Goal: Find specific fact: Find specific fact

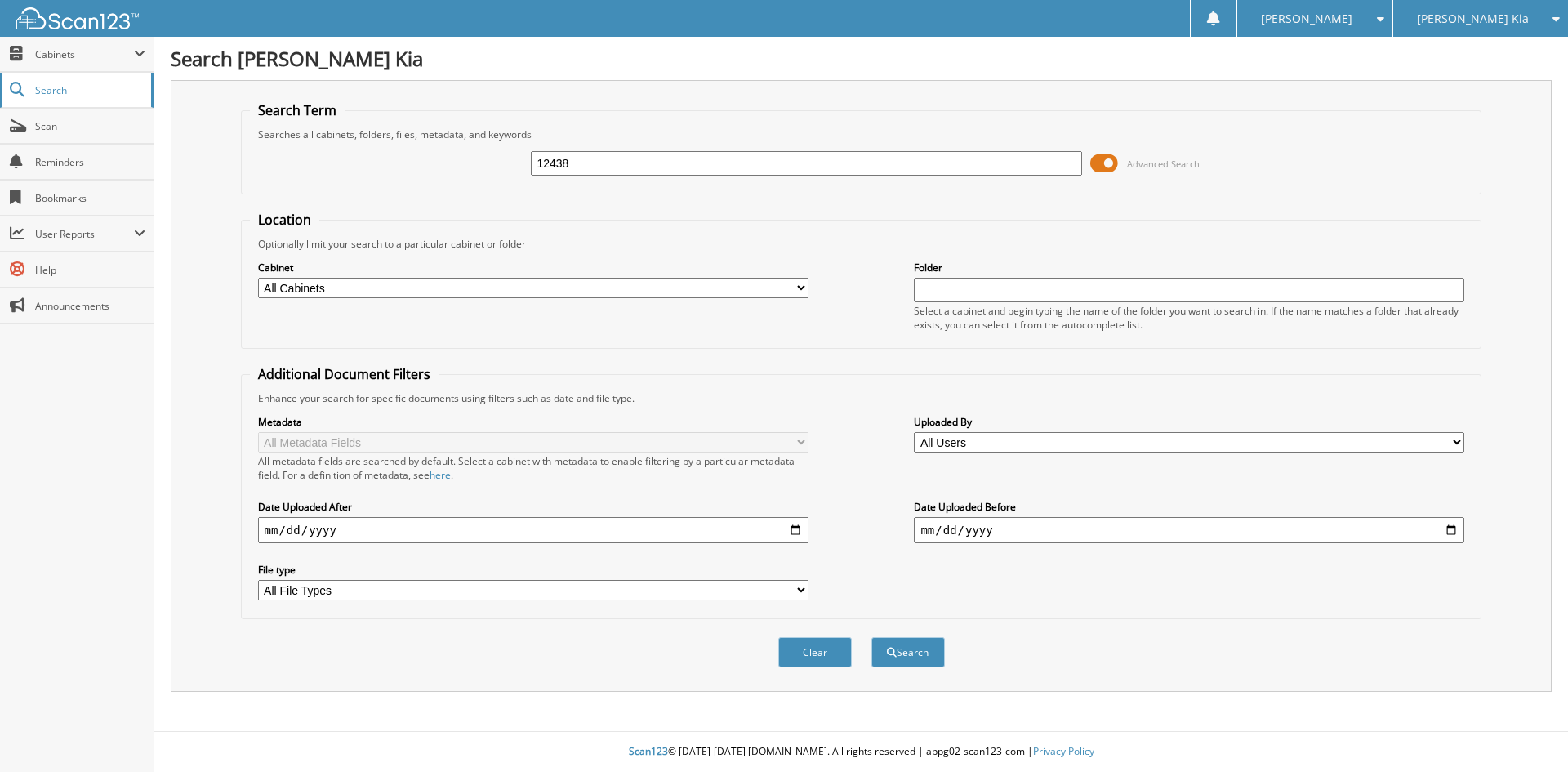
type input "12438"
click at [871, 637] on button "Search" at bounding box center [908, 652] width 74 height 30
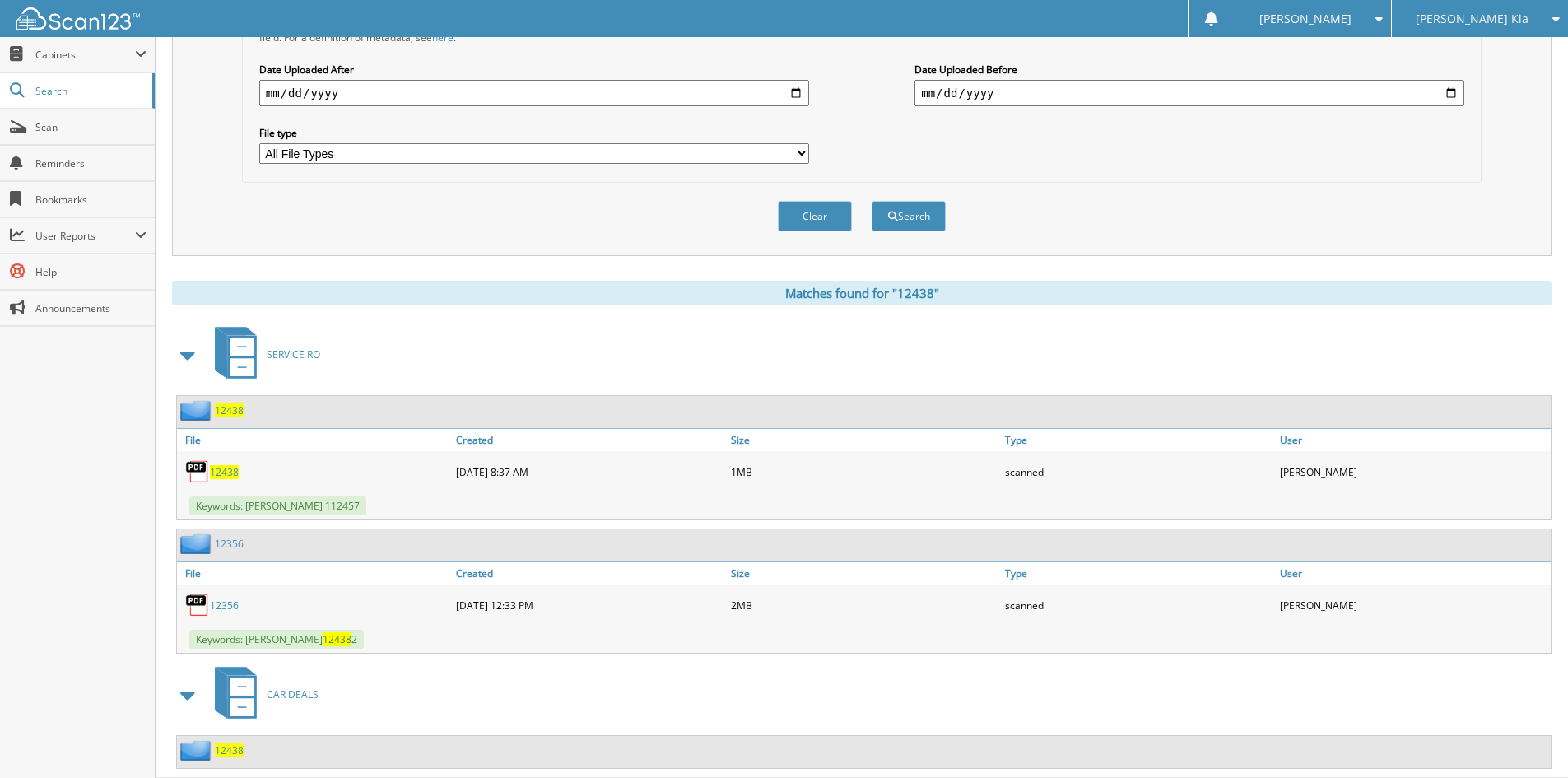
scroll to position [482, 0]
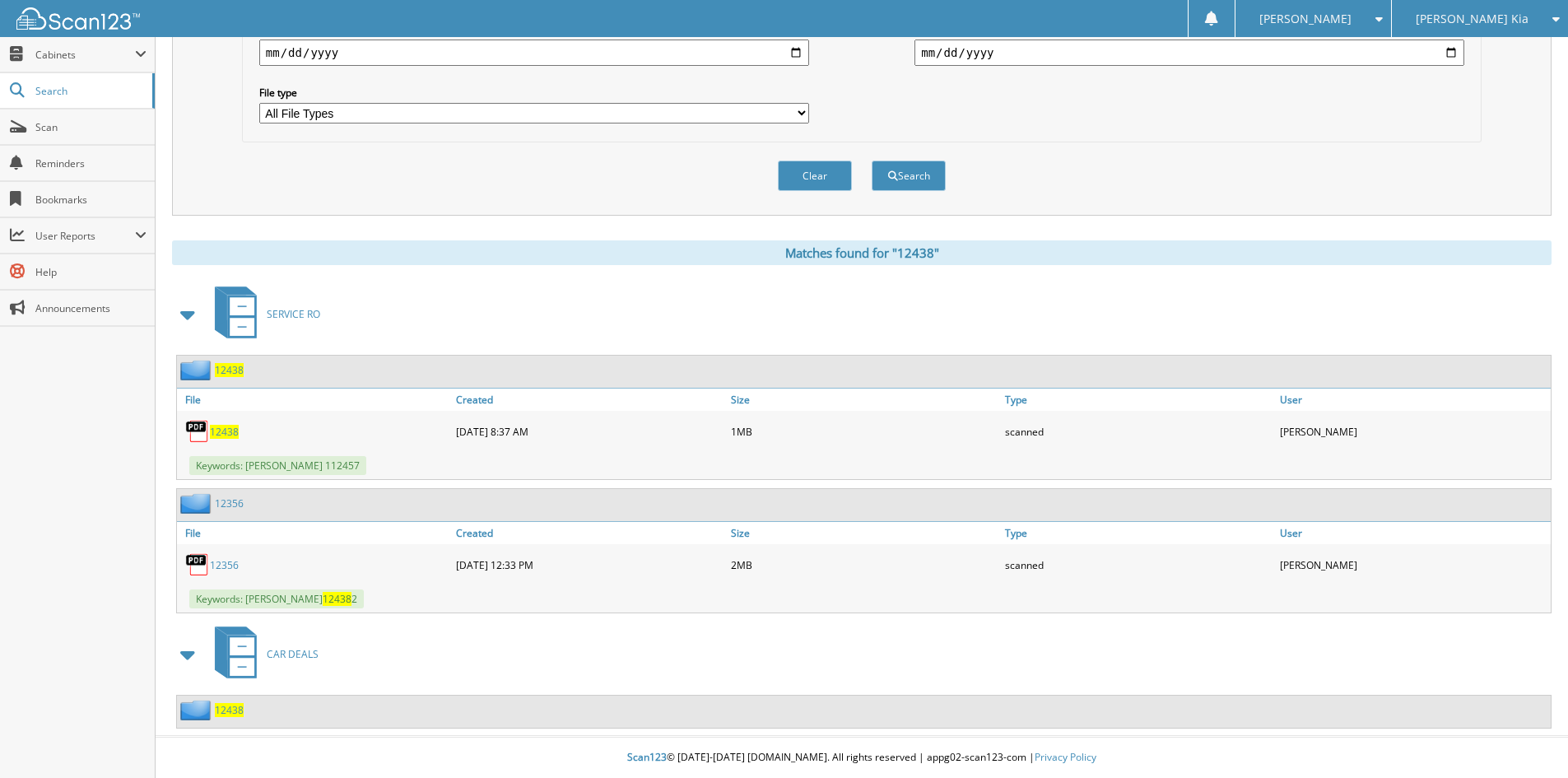
click at [229, 710] on span "12438" at bounding box center [229, 710] width 29 height 14
